Goal: Task Accomplishment & Management: Use online tool/utility

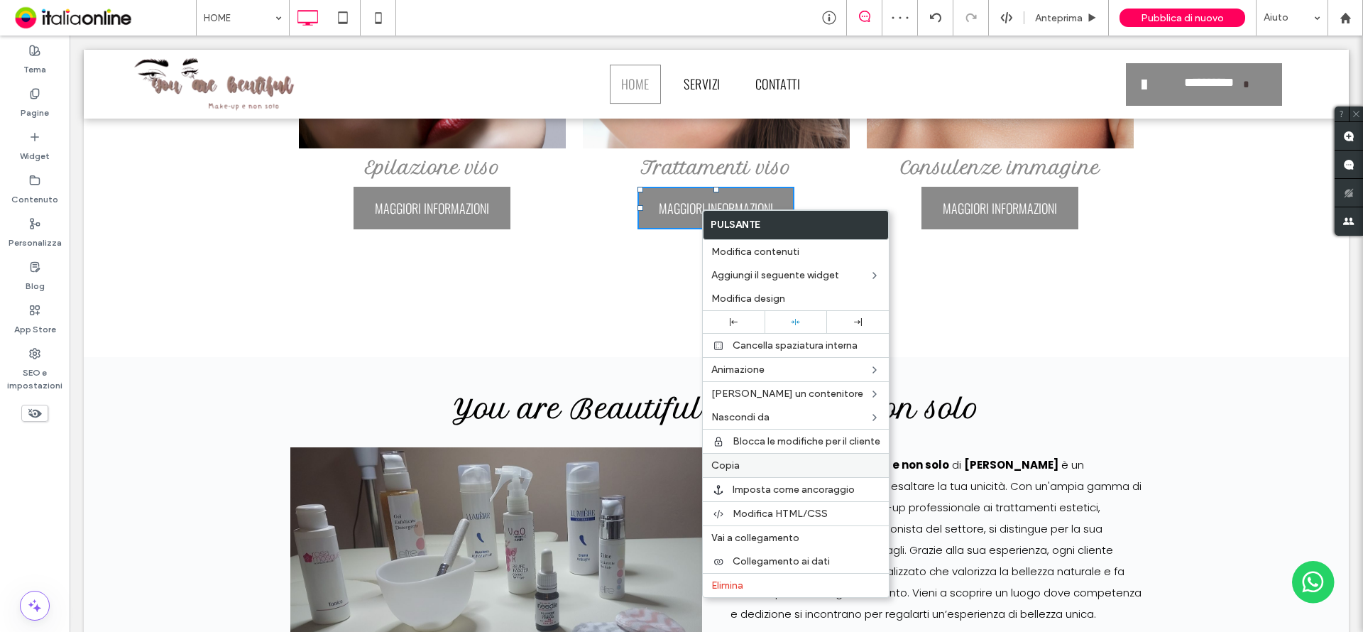
click at [755, 465] on label "Copia" at bounding box center [795, 465] width 169 height 12
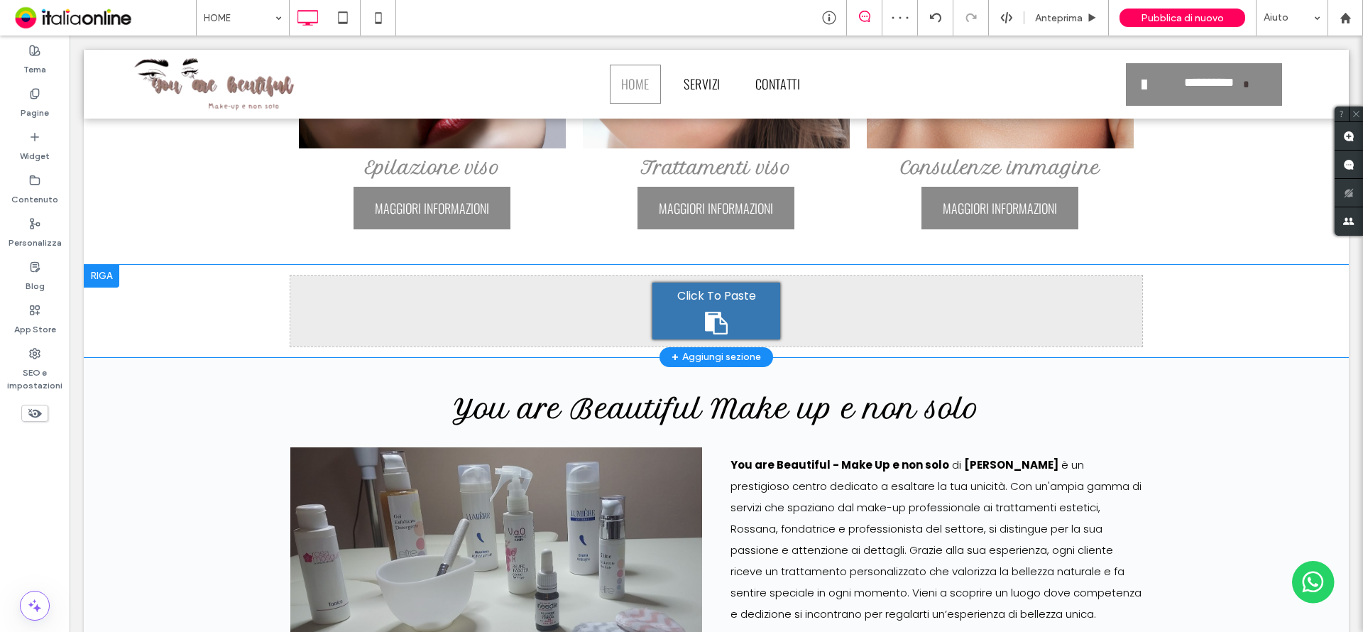
scroll to position [923, 0]
click at [723, 315] on div "Click To Paste" at bounding box center [716, 310] width 128 height 57
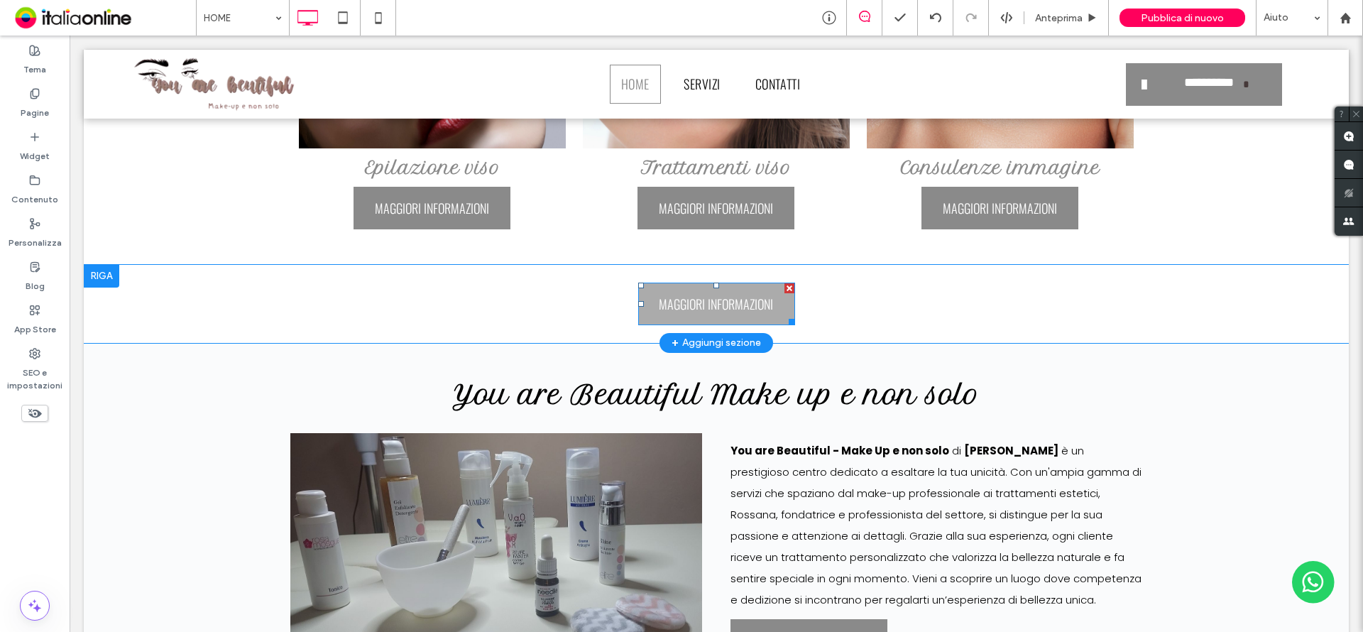
click at [654, 305] on span "MAGGIORI INFORMAZIONI" at bounding box center [716, 303] width 124 height 33
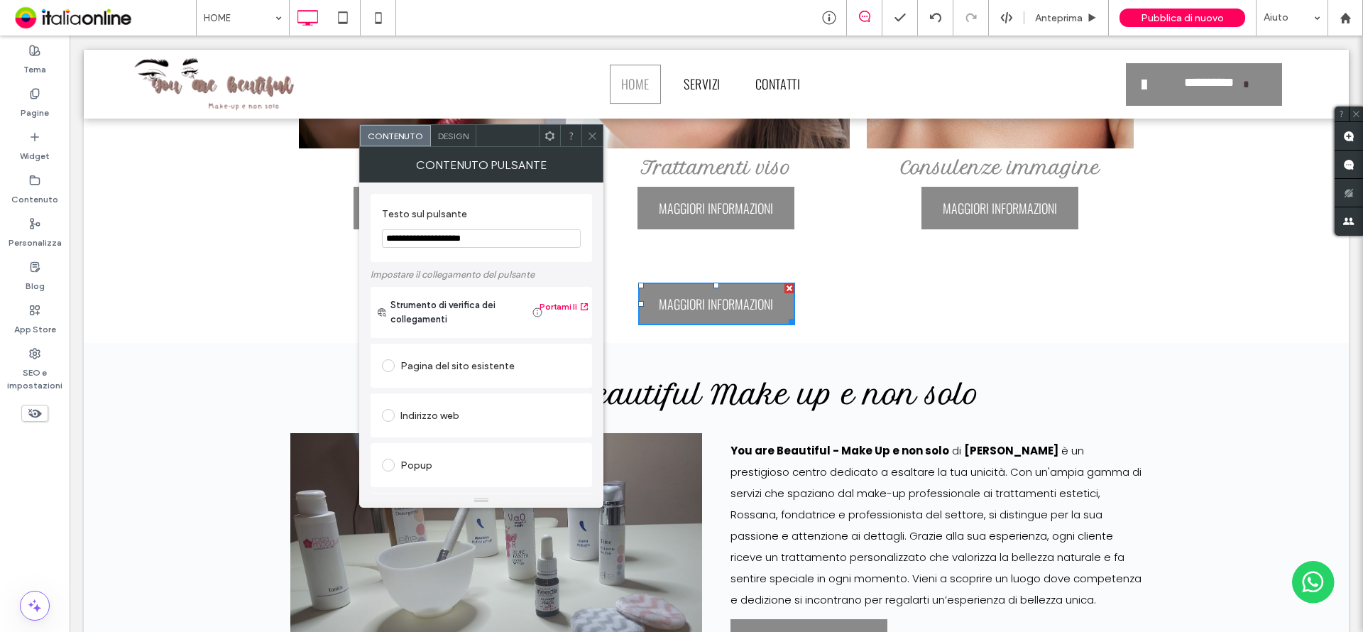
click at [475, 237] on input "**********" at bounding box center [481, 238] width 199 height 18
drag, startPoint x: 487, startPoint y: 238, endPoint x: 373, endPoint y: 238, distance: 113.5
click at [373, 238] on div "**********" at bounding box center [480, 228] width 221 height 68
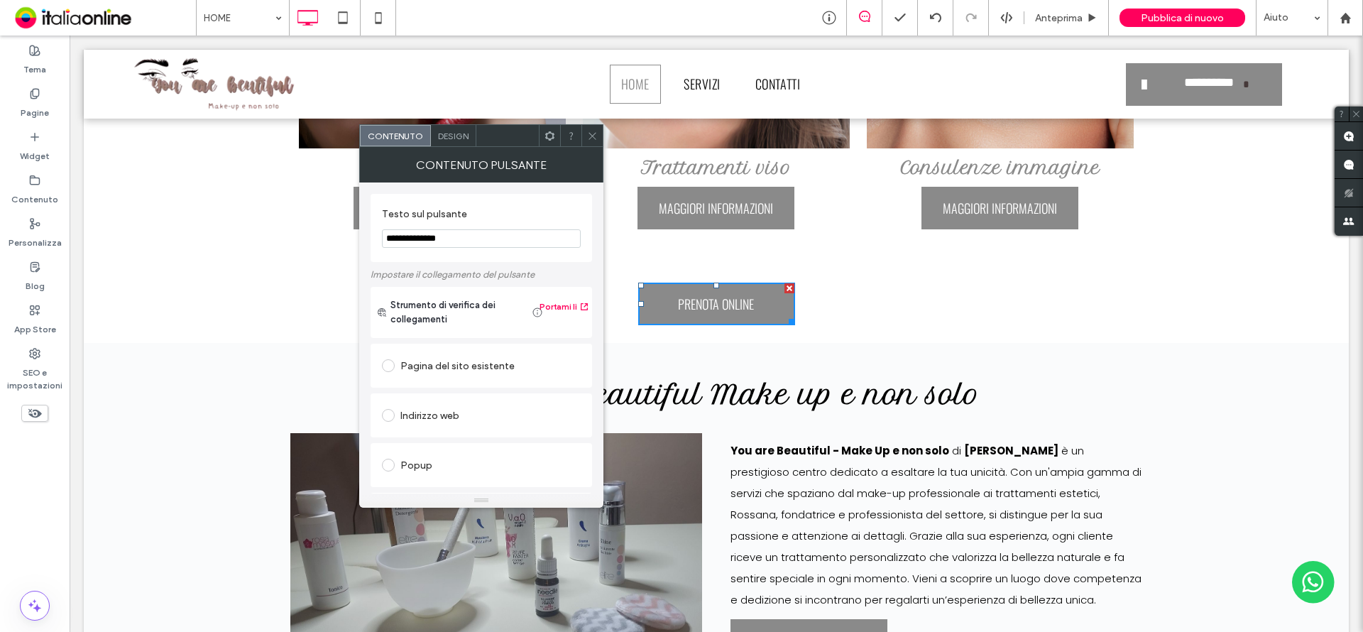
type input "**********"
click at [465, 255] on div "**********" at bounding box center [480, 228] width 221 height 68
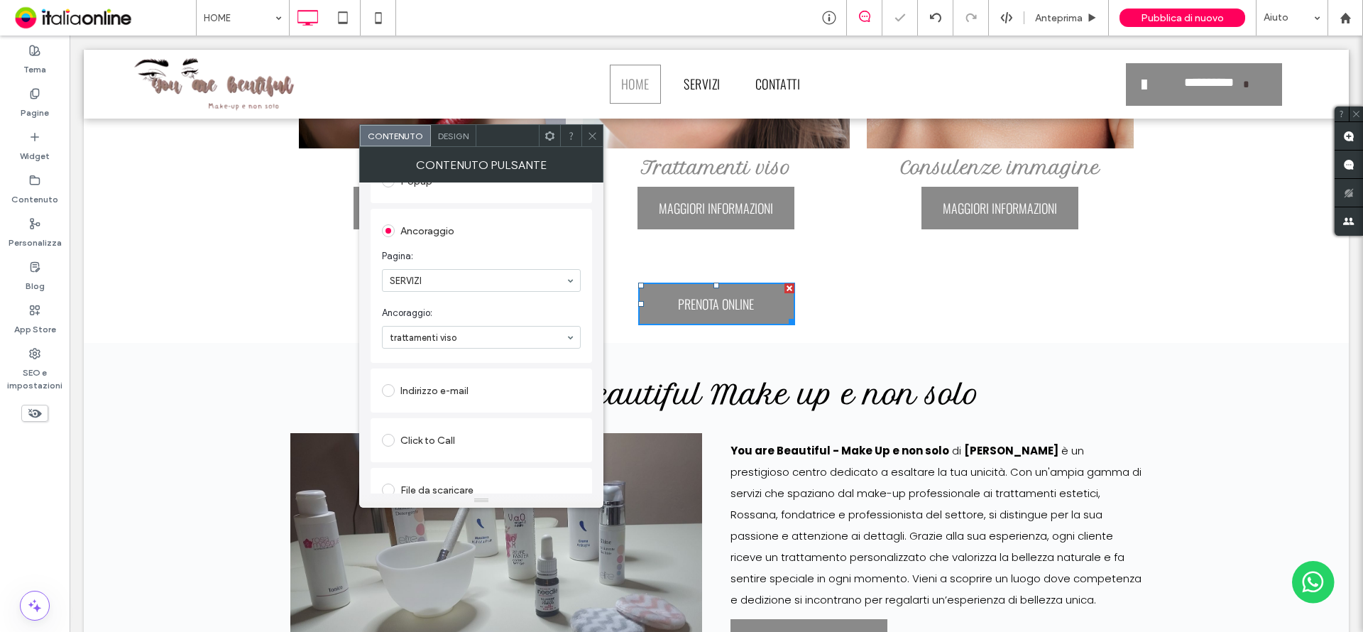
click at [427, 397] on div "Indirizzo e-mail" at bounding box center [481, 390] width 199 height 23
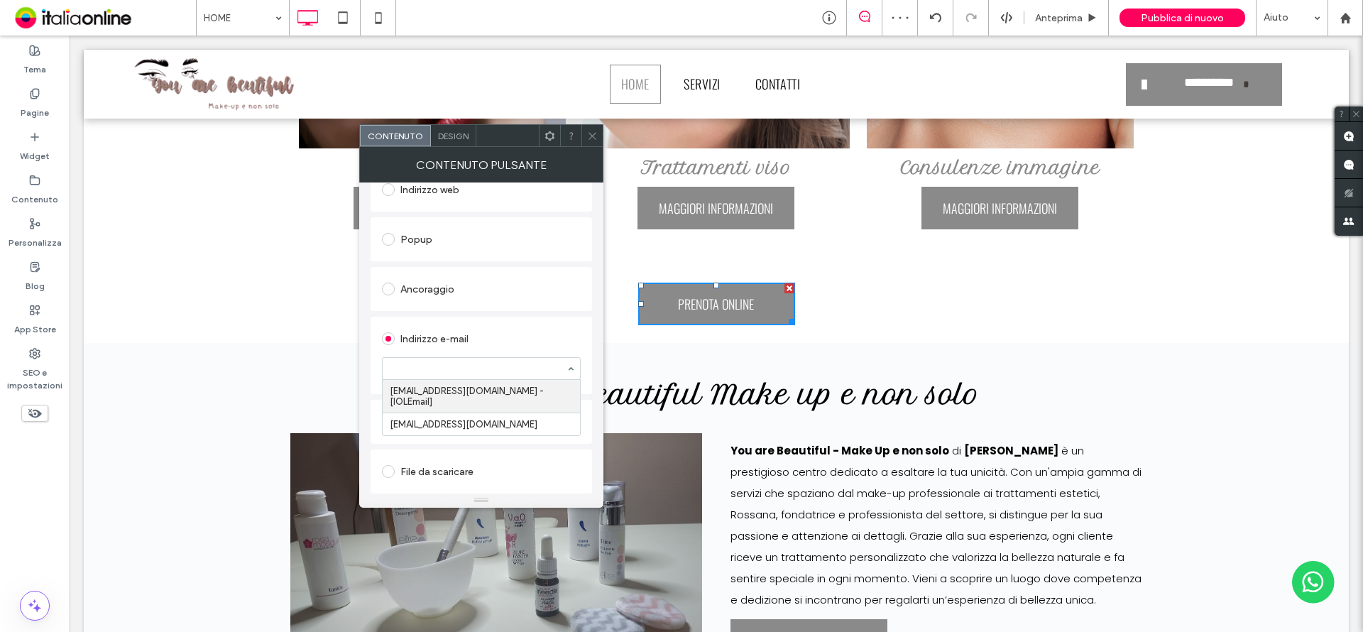
paste input "**********"
type input "**********"
click at [512, 329] on div "Indirizzo e-mail" at bounding box center [481, 338] width 199 height 23
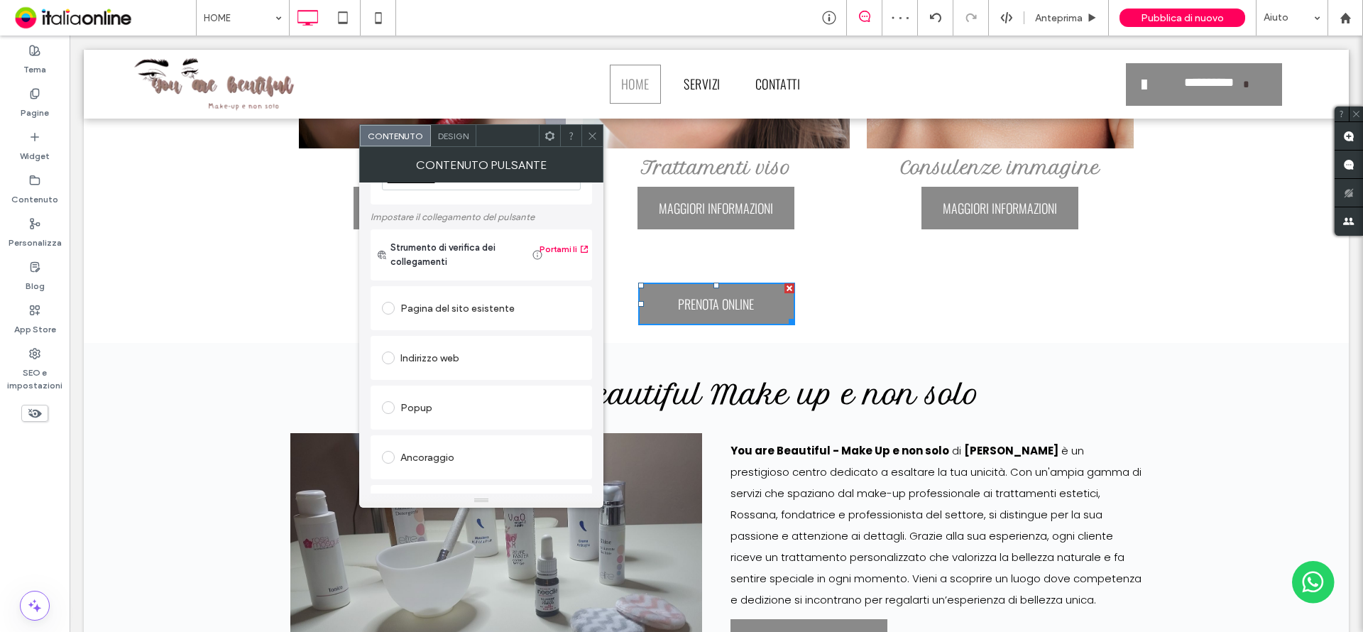
scroll to position [52, 0]
click at [441, 384] on div "Indirizzo web" at bounding box center [480, 363] width 221 height 44
click at [437, 365] on div "Indirizzo web" at bounding box center [481, 363] width 199 height 23
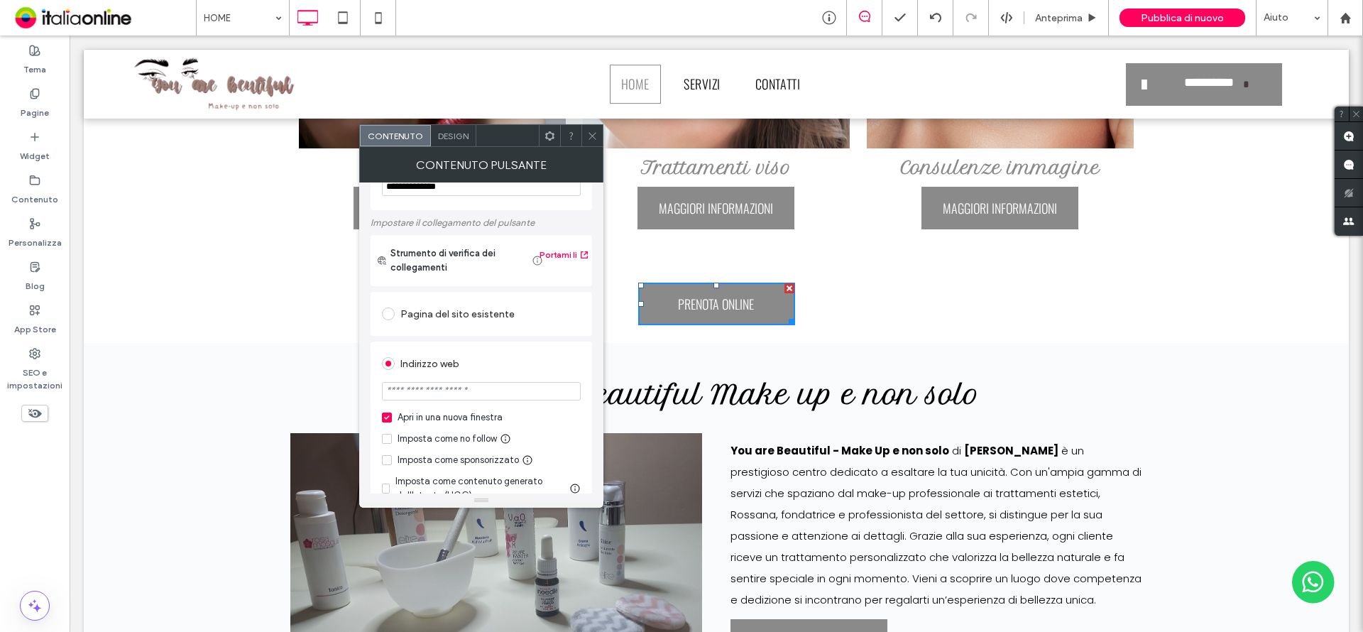
click at [484, 390] on input "url" at bounding box center [481, 391] width 199 height 18
paste input "**********"
type input "**********"
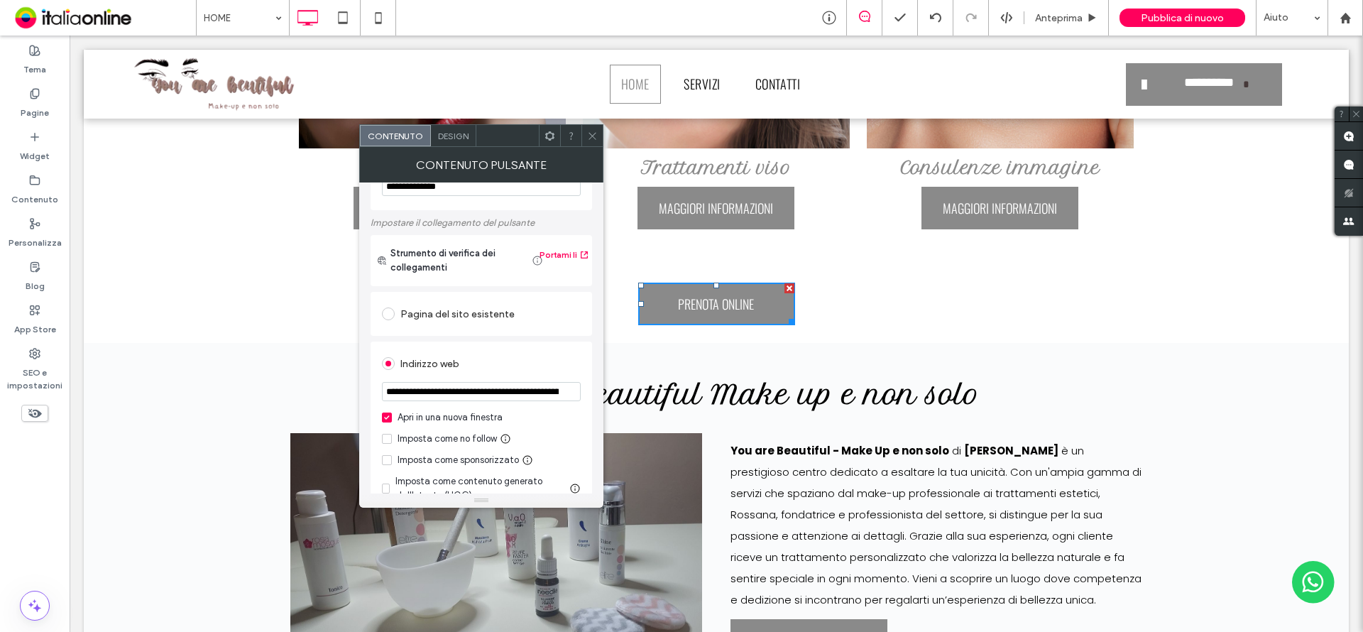
click at [500, 375] on div "Indirizzo web" at bounding box center [481, 363] width 199 height 23
click at [585, 138] on div at bounding box center [591, 135] width 21 height 21
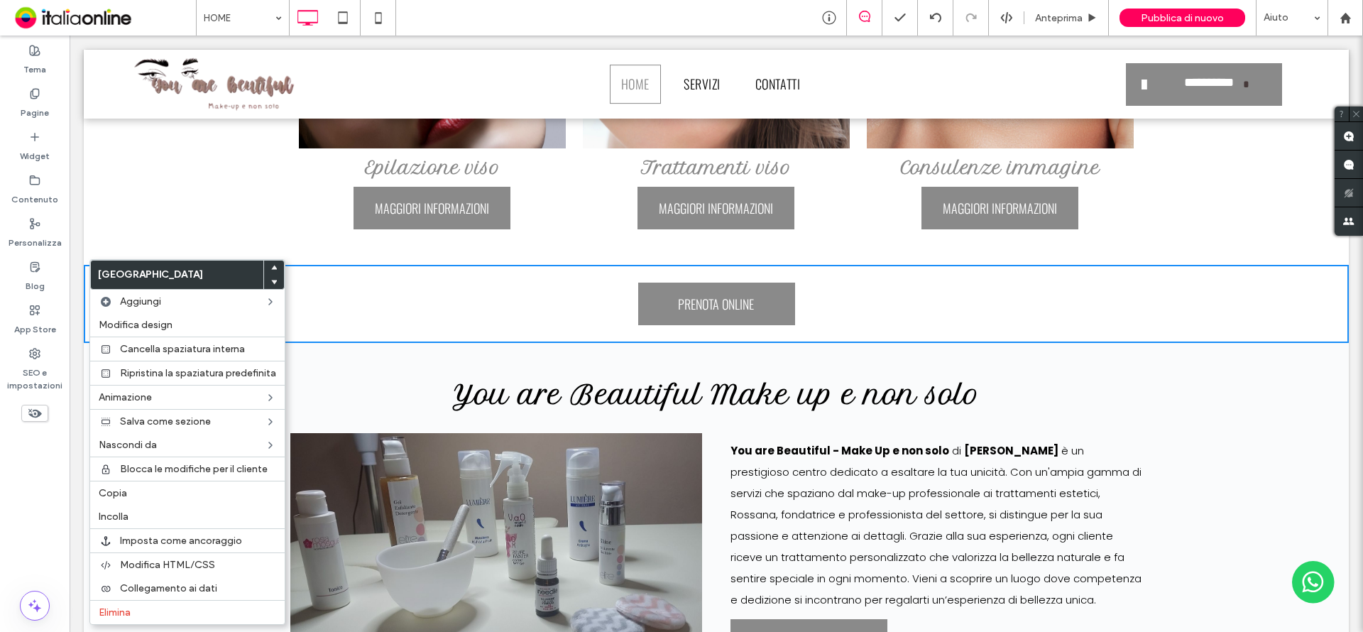
click at [275, 265] on icon at bounding box center [274, 268] width 6 height 6
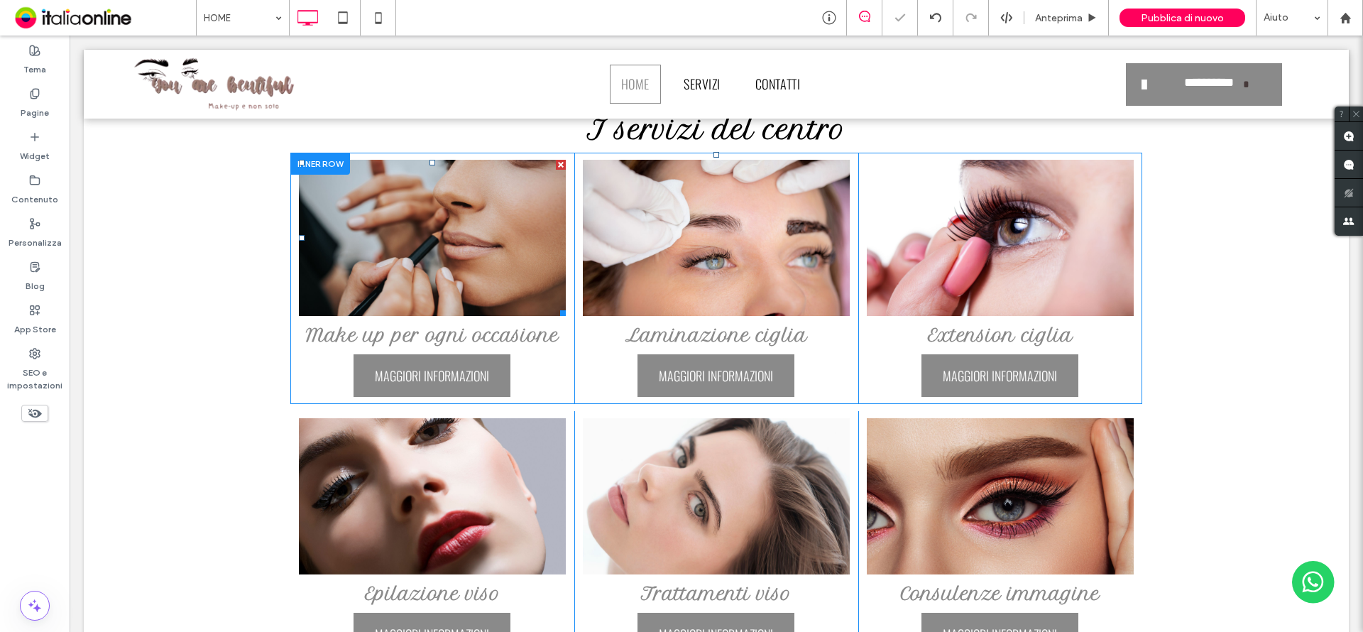
scroll to position [149, 0]
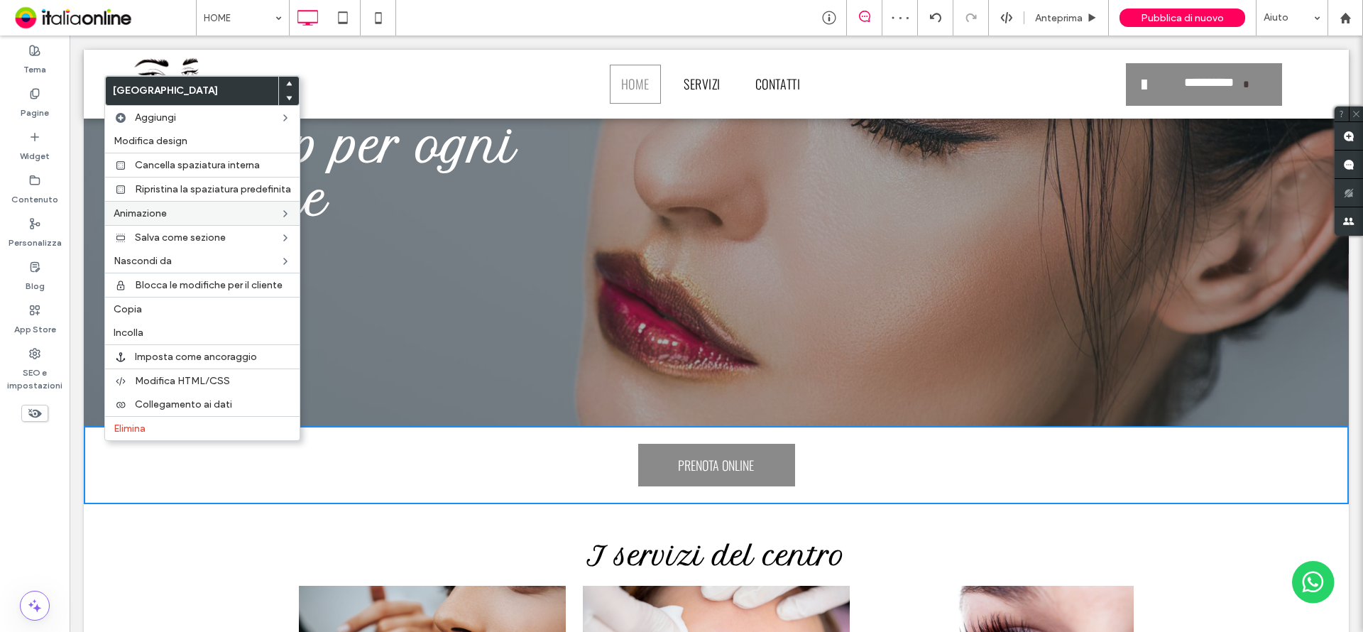
click at [138, 307] on span "Copia" at bounding box center [128, 309] width 28 height 12
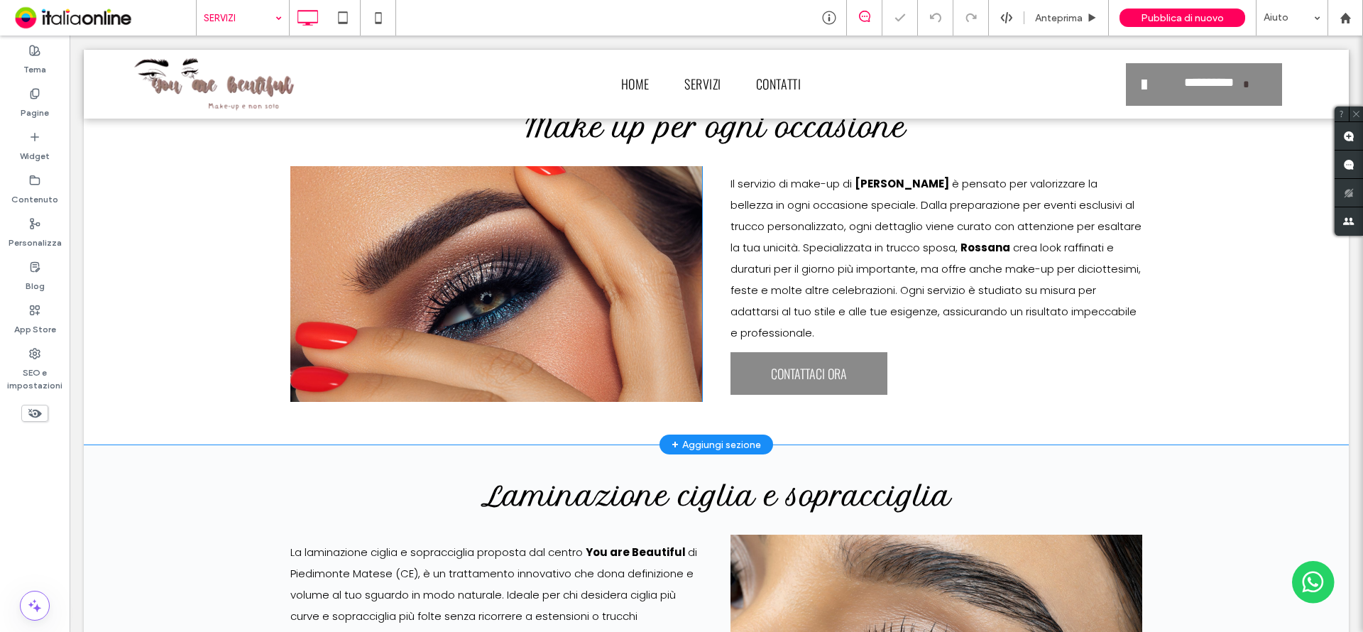
scroll to position [411, 0]
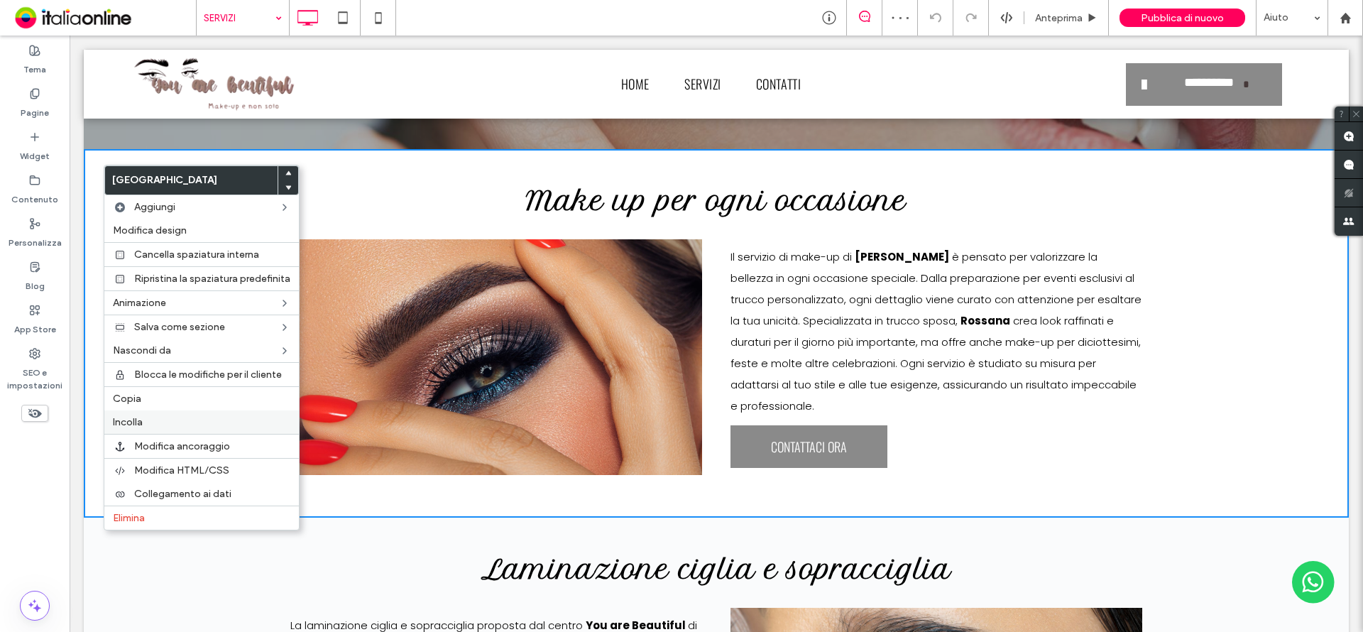
click at [161, 422] on label "Incolla" at bounding box center [201, 422] width 177 height 12
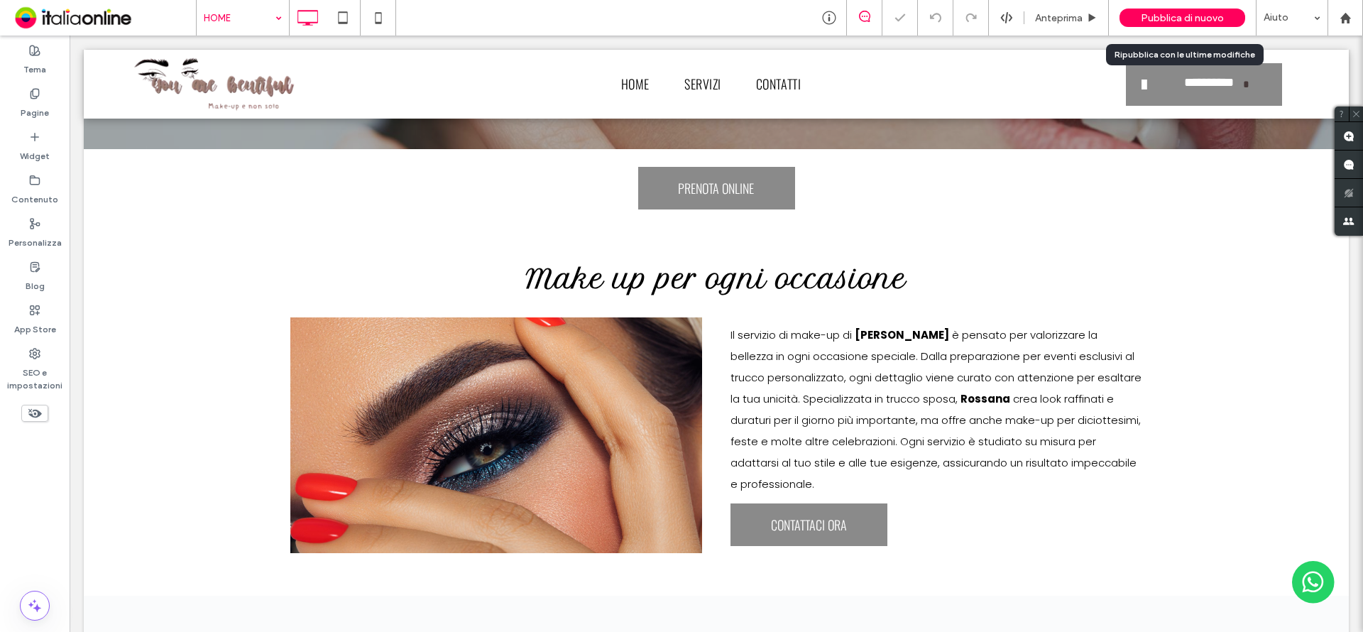
click at [1167, 20] on span "Pubblica di nuovo" at bounding box center [1181, 18] width 83 height 12
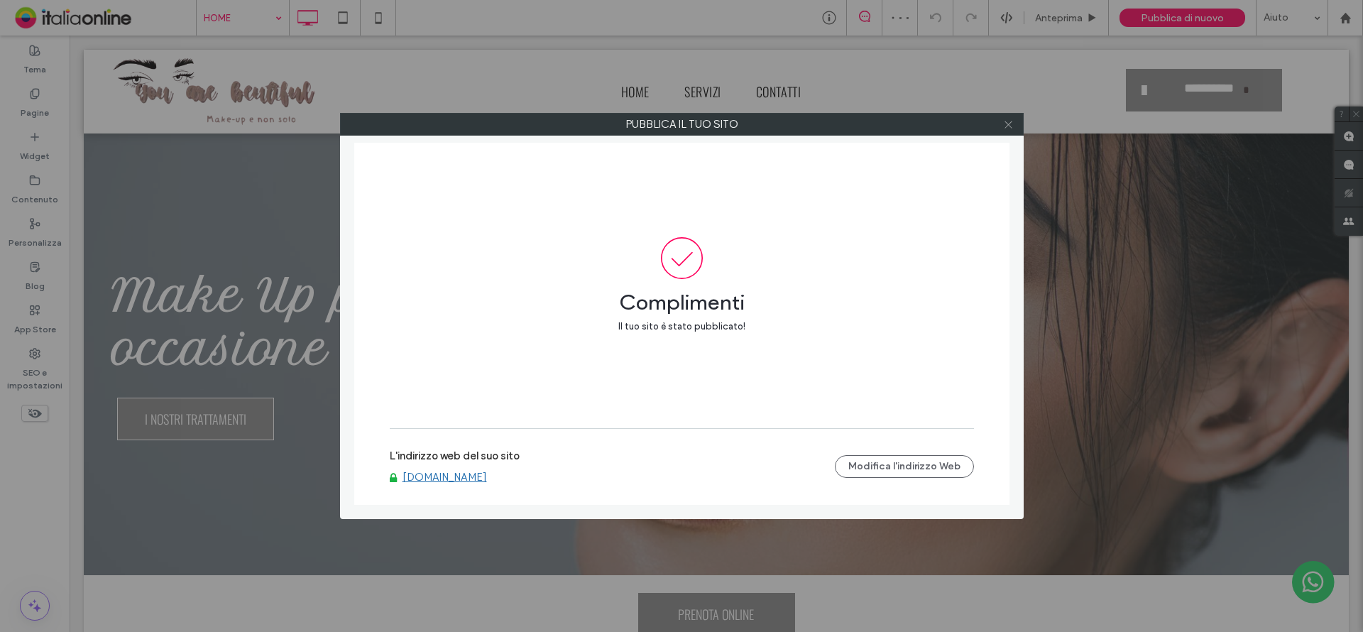
click at [1003, 122] on icon at bounding box center [1008, 124] width 11 height 11
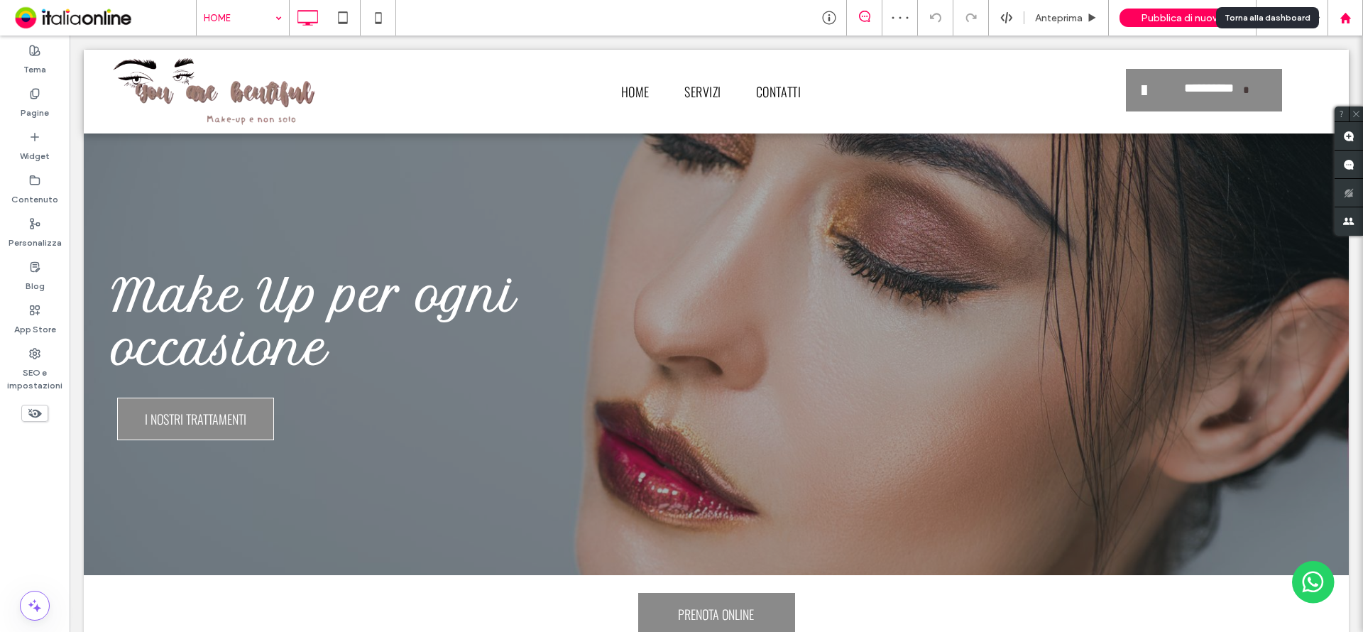
click at [1356, 26] on div at bounding box center [1344, 17] width 35 height 35
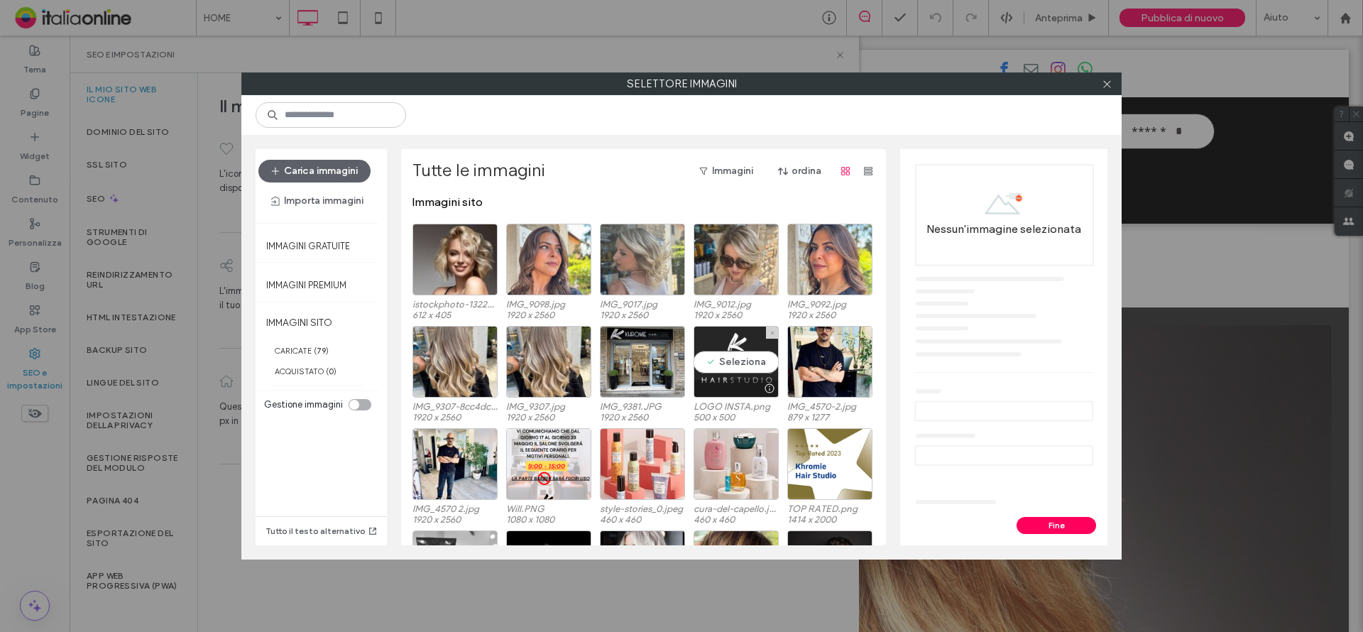
click at [711, 360] on div "Seleziona" at bounding box center [735, 362] width 85 height 72
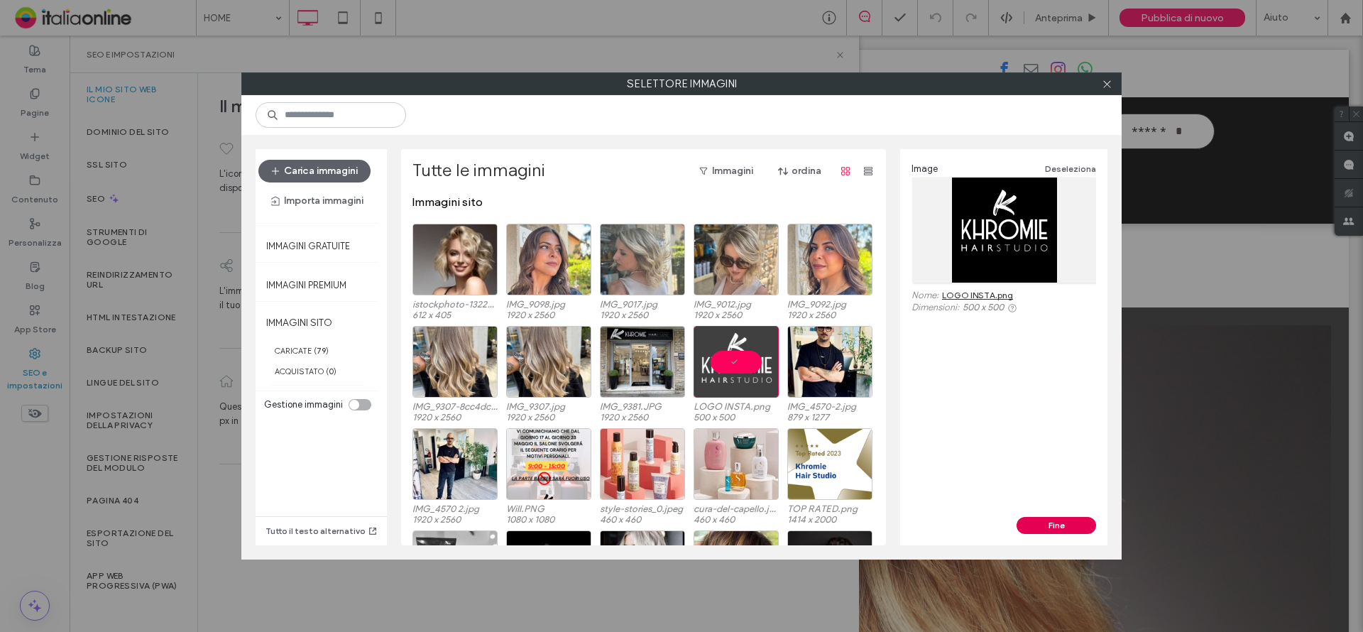
click at [1050, 523] on button "Fine" at bounding box center [1055, 525] width 79 height 17
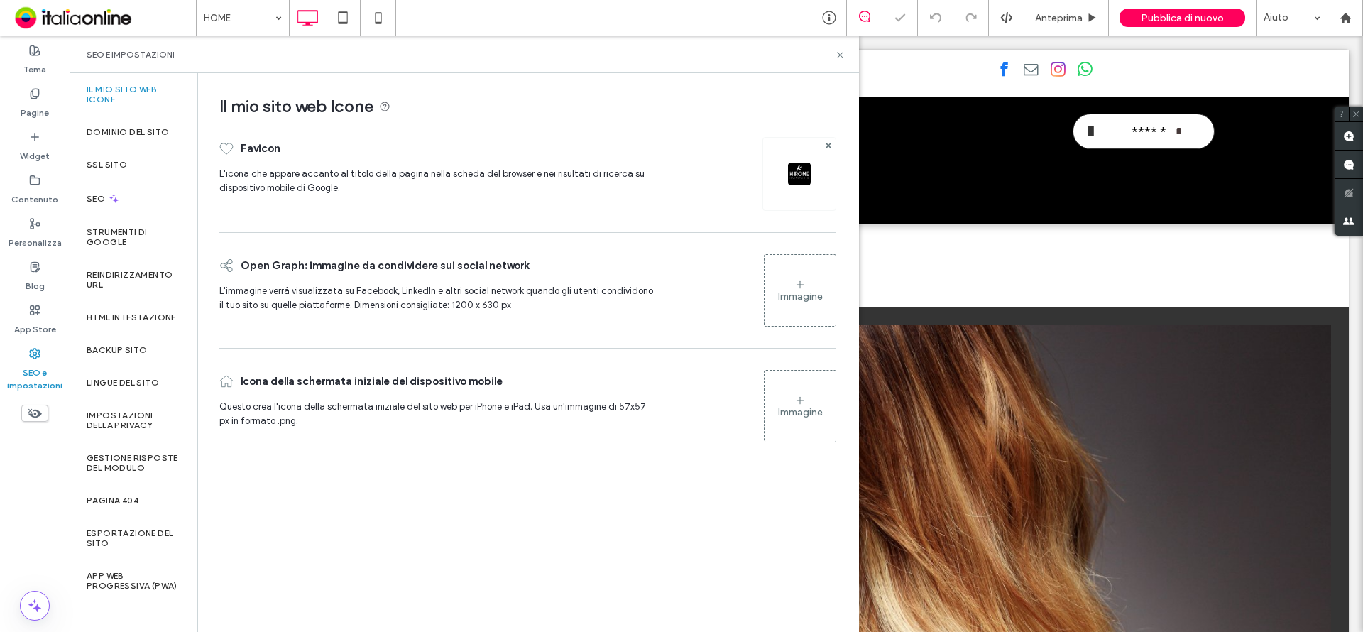
click at [796, 175] on img at bounding box center [799, 174] width 23 height 23
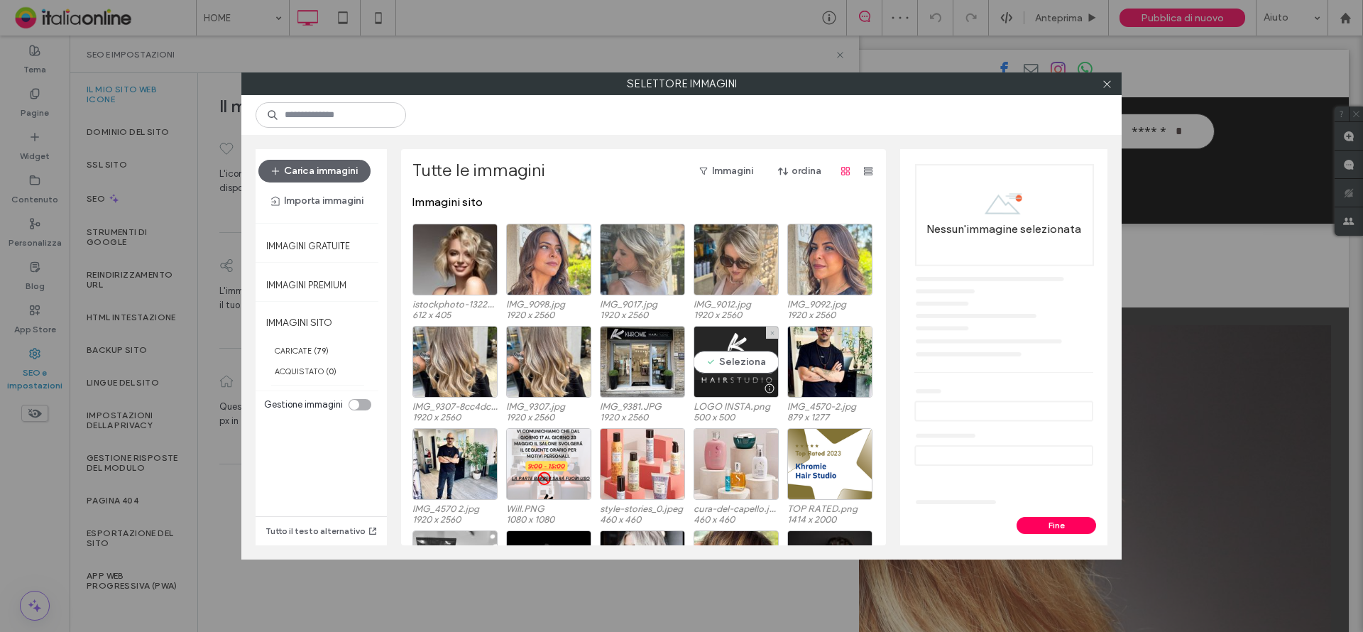
click at [732, 372] on div "Seleziona" at bounding box center [735, 362] width 85 height 72
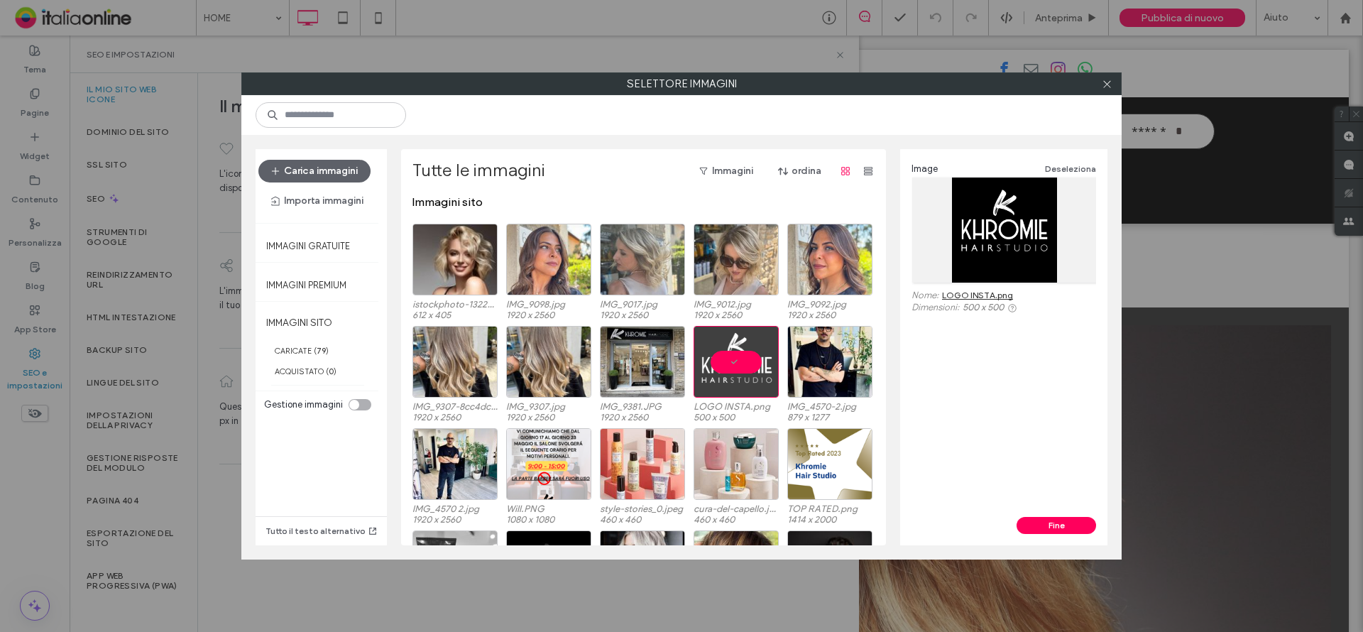
click at [980, 296] on link "LOGO INSTA.png" at bounding box center [977, 295] width 71 height 11
click at [309, 169] on button "Carica immagini" at bounding box center [314, 171] width 112 height 23
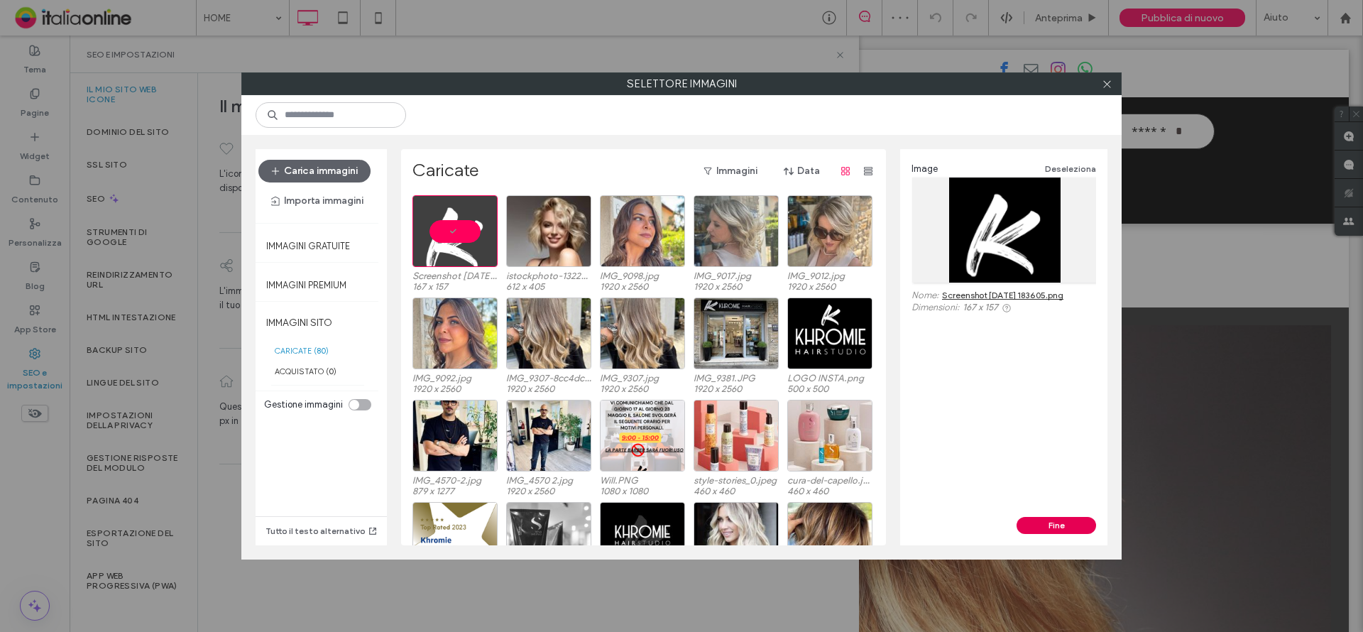
click at [1060, 526] on button "Fine" at bounding box center [1055, 525] width 79 height 17
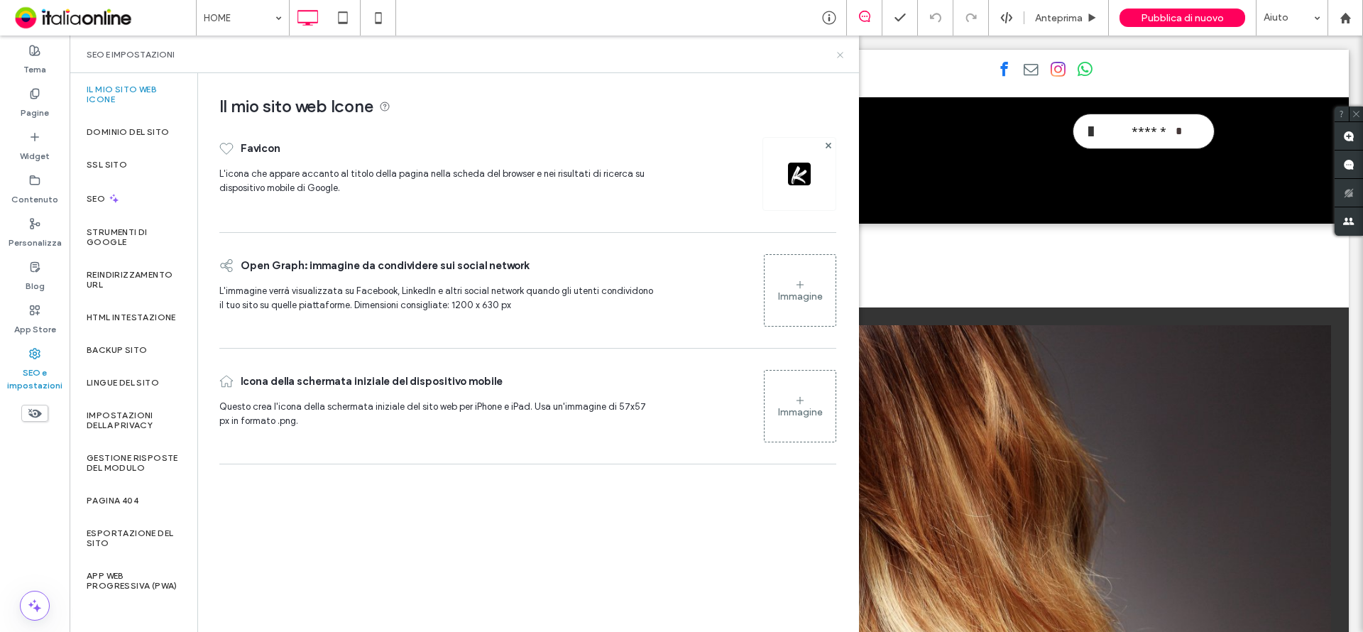
click at [839, 57] on icon at bounding box center [840, 55] width 11 height 11
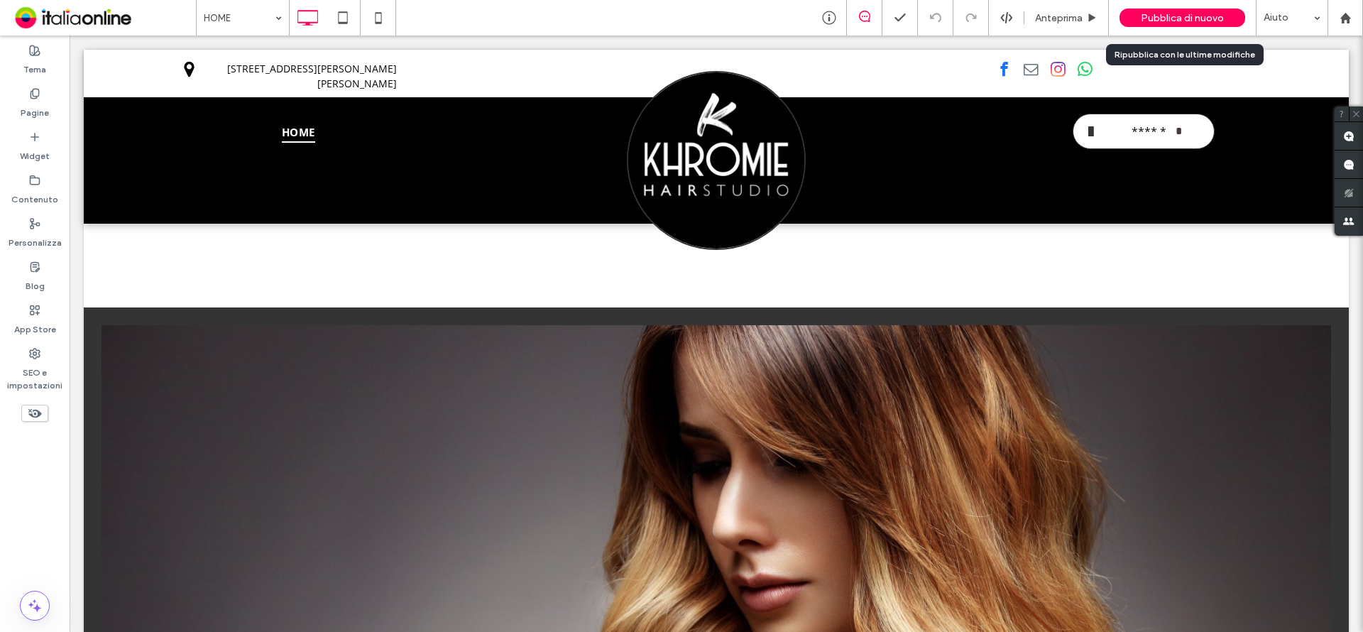
click at [1189, 16] on span "Pubblica di nuovo" at bounding box center [1181, 18] width 83 height 12
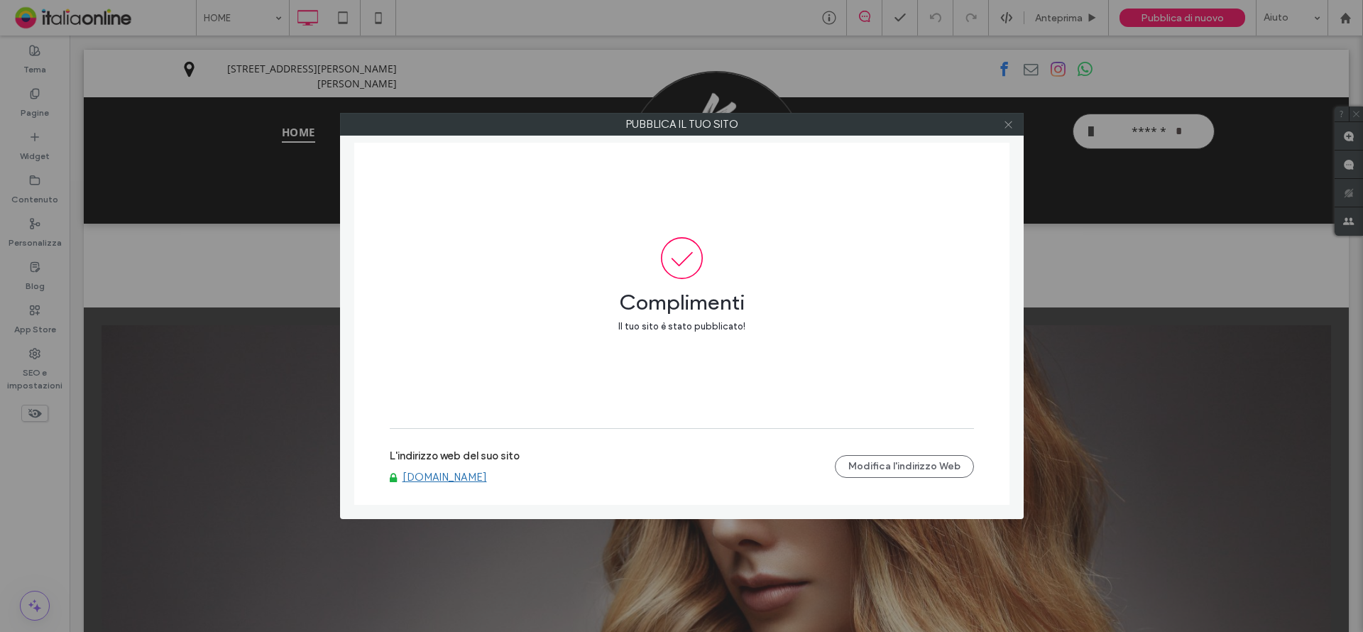
drag, startPoint x: 1008, startPoint y: 122, endPoint x: 1062, endPoint y: 103, distance: 57.2
click at [1008, 122] on icon at bounding box center [1008, 124] width 11 height 11
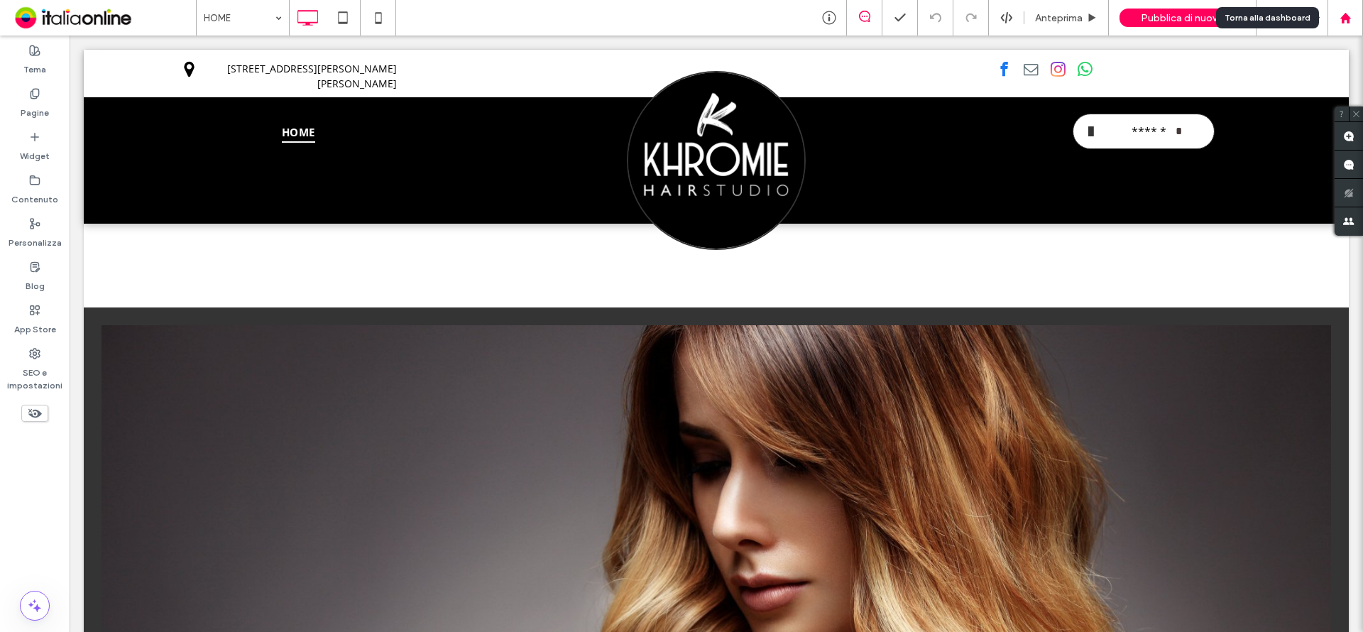
click at [1357, 21] on div at bounding box center [1345, 18] width 34 height 12
